Goal: Task Accomplishment & Management: Manage account settings

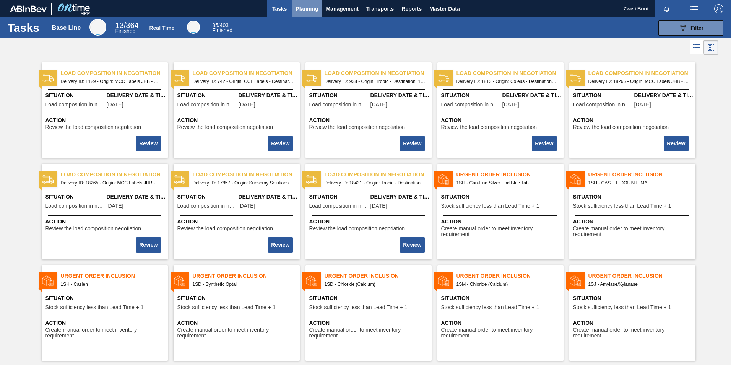
click at [296, 7] on span "Planning" at bounding box center [306, 8] width 23 height 9
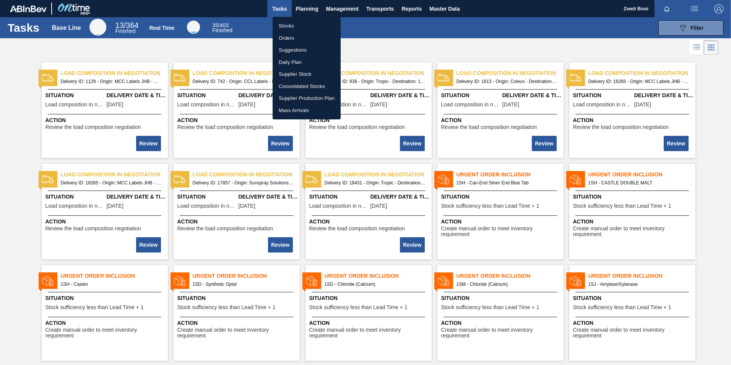
click at [289, 24] on li "Stocks" at bounding box center [307, 26] width 68 height 12
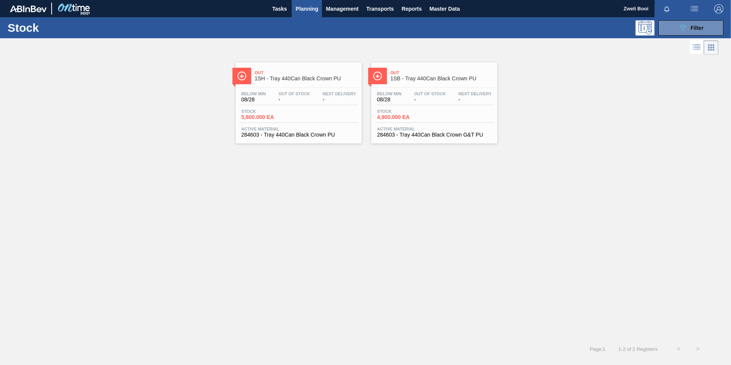
click at [450, 110] on div "Stock 4,900.000 EA" at bounding box center [434, 116] width 118 height 14
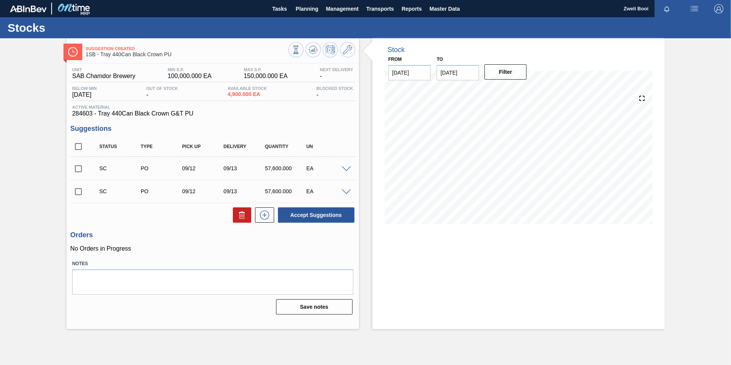
click at [80, 191] on input "checkbox" at bounding box center [78, 191] width 16 height 16
click at [311, 217] on button "Accept Suggestions" at bounding box center [316, 214] width 76 height 15
checkbox input "false"
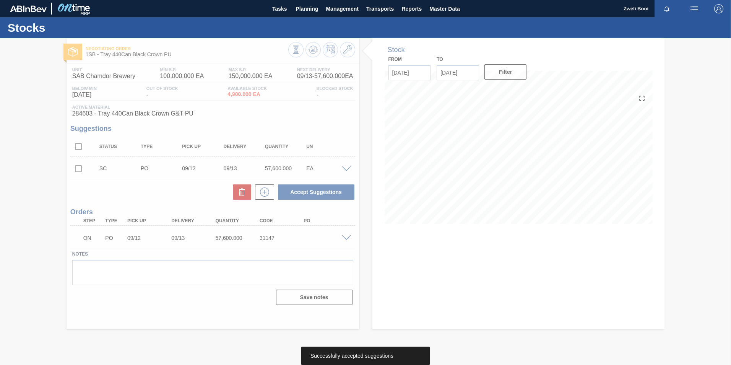
type up31147 "[DATE]"
type input "[DATE]"
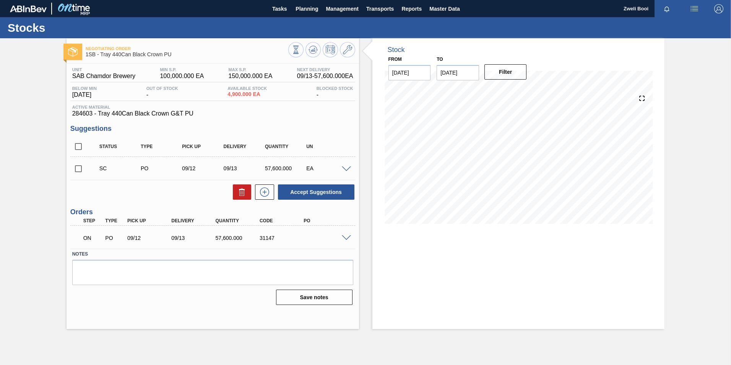
click at [346, 238] on span at bounding box center [346, 238] width 9 height 6
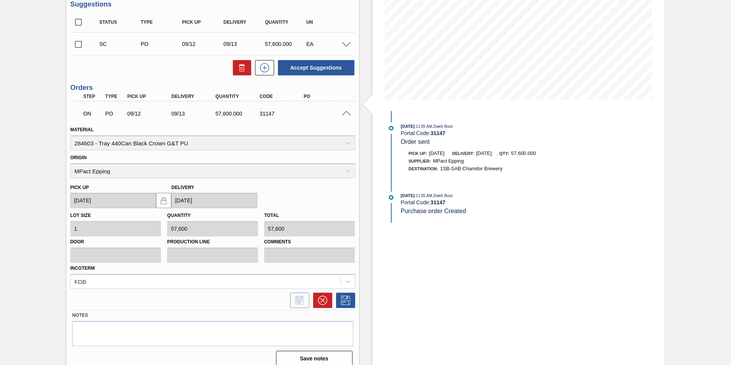
scroll to position [132, 0]
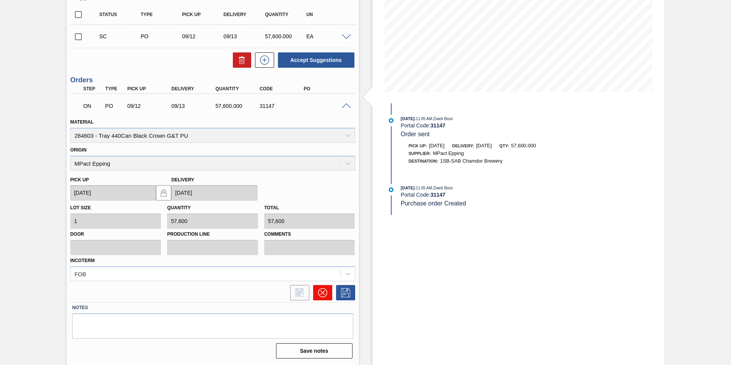
click at [328, 292] on button at bounding box center [322, 292] width 19 height 15
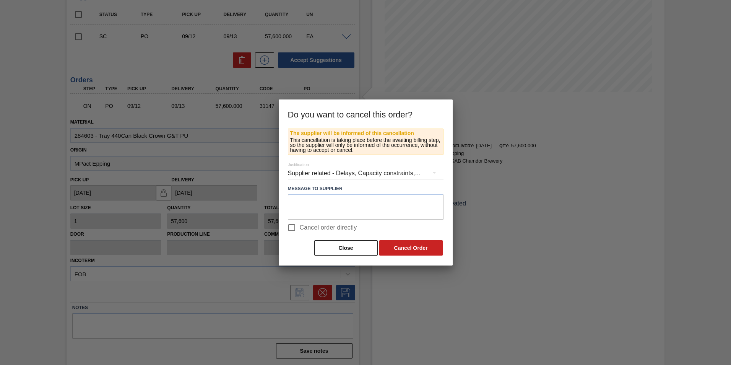
click at [293, 227] on input "Cancel order directly" at bounding box center [292, 227] width 16 height 16
checkbox input "true"
click at [422, 248] on button "Cancel Order" at bounding box center [410, 247] width 63 height 15
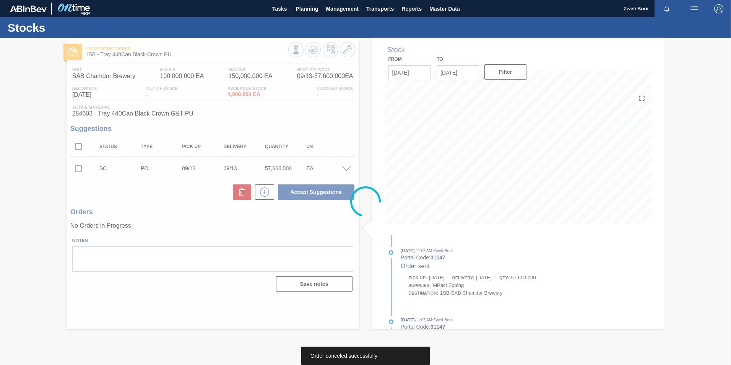
scroll to position [0, 0]
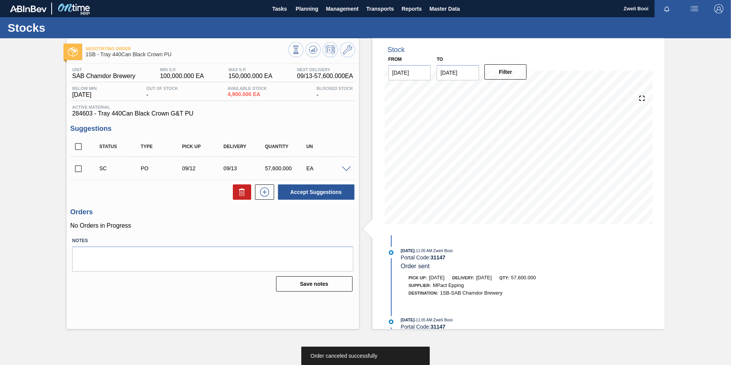
click at [346, 168] on span at bounding box center [346, 169] width 9 height 6
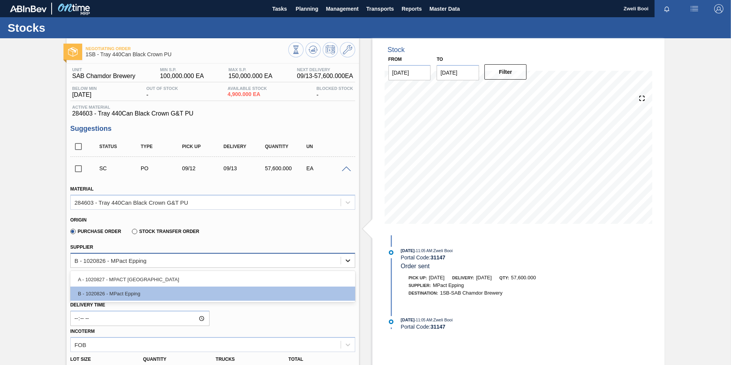
click at [341, 261] on div at bounding box center [348, 260] width 14 height 14
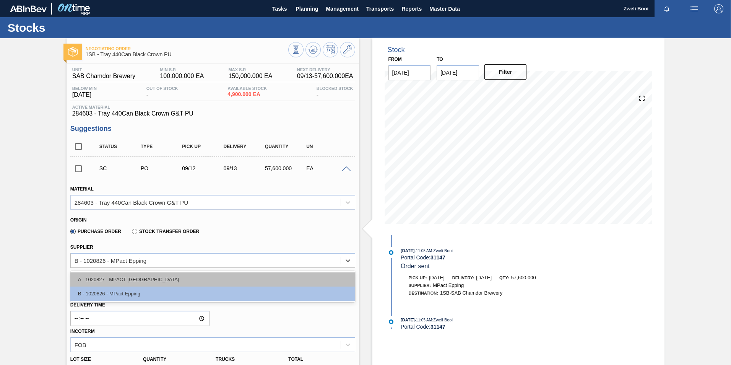
click at [299, 277] on div "A - 1020827 - MPACT [GEOGRAPHIC_DATA]" at bounding box center [212, 279] width 285 height 14
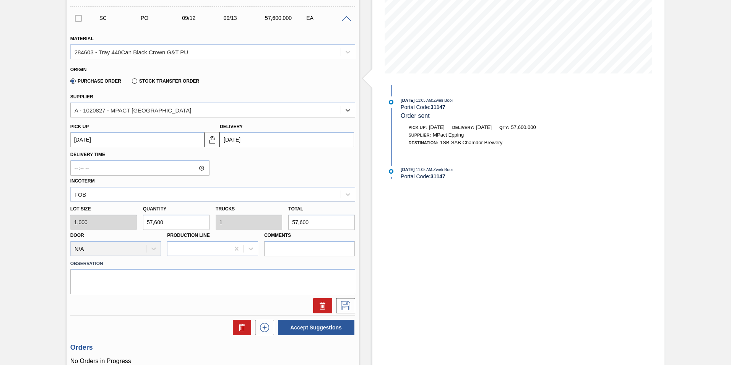
scroll to position [153, 0]
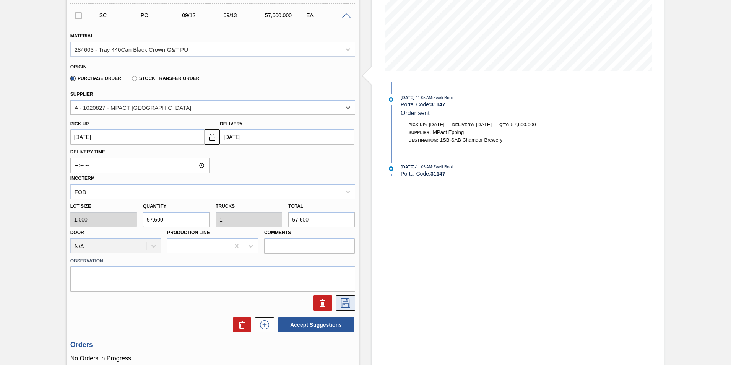
click at [344, 304] on icon at bounding box center [345, 302] width 12 height 9
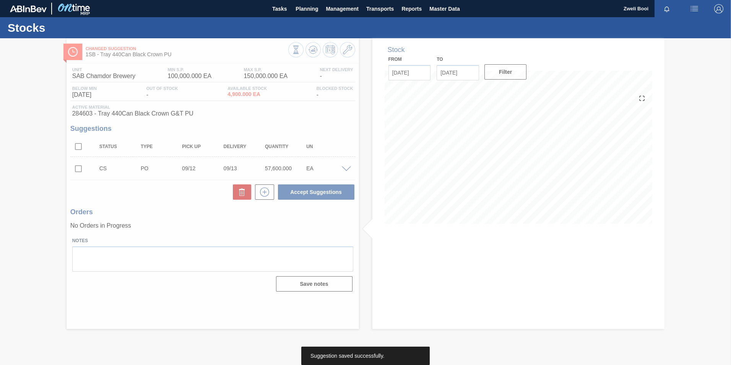
scroll to position [0, 0]
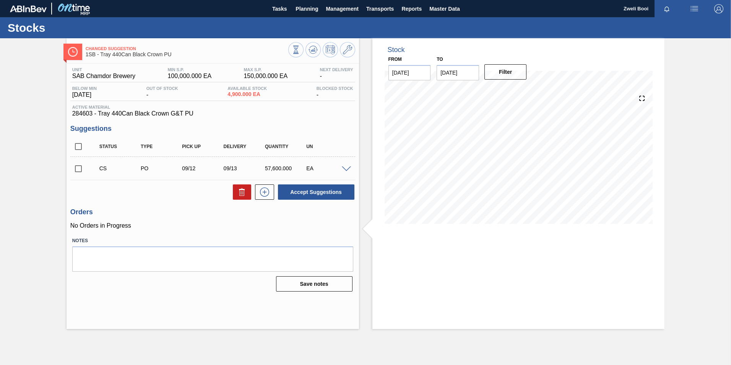
click at [79, 170] on input "checkbox" at bounding box center [78, 169] width 16 height 16
click at [337, 191] on button "Accept Suggestions" at bounding box center [316, 191] width 76 height 15
checkbox input "false"
